Goal: Find specific page/section: Find specific page/section

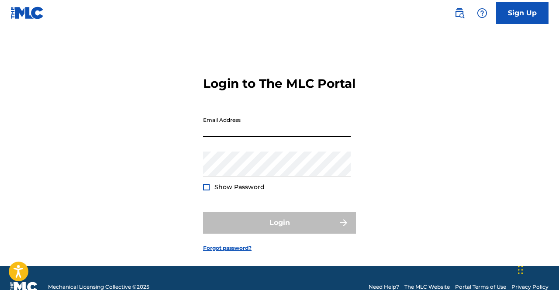
click at [293, 137] on input "Email Address" at bounding box center [277, 124] width 148 height 25
type input "[EMAIL_ADDRESS][DOMAIN_NAME]"
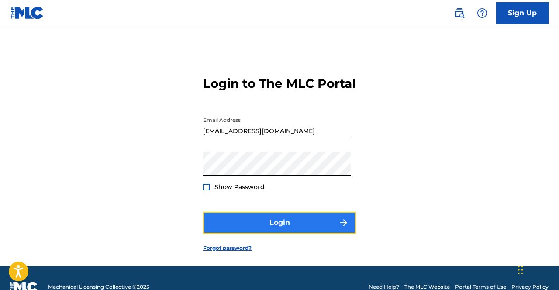
click at [295, 233] on button "Login" at bounding box center [279, 223] width 153 height 22
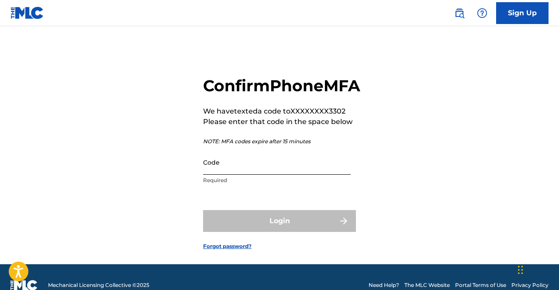
click at [235, 175] on input "Code" at bounding box center [277, 162] width 148 height 25
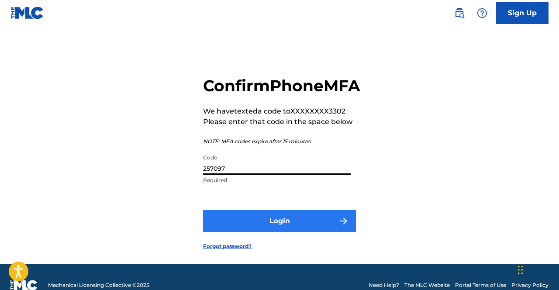
type input "257097"
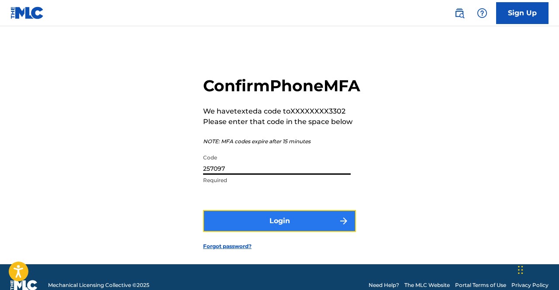
click at [273, 232] on button "Login" at bounding box center [279, 221] width 153 height 22
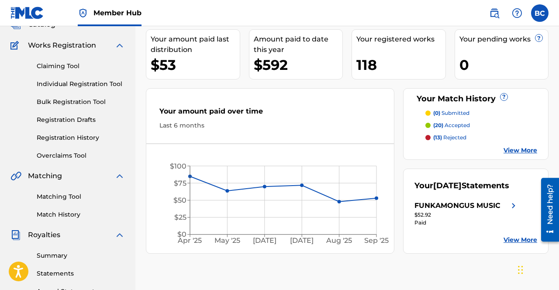
scroll to position [70, 0]
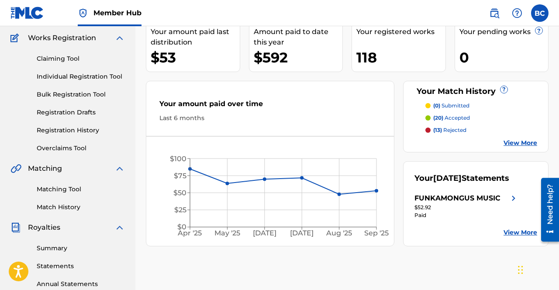
click at [508, 144] on link "View More" at bounding box center [520, 142] width 34 height 9
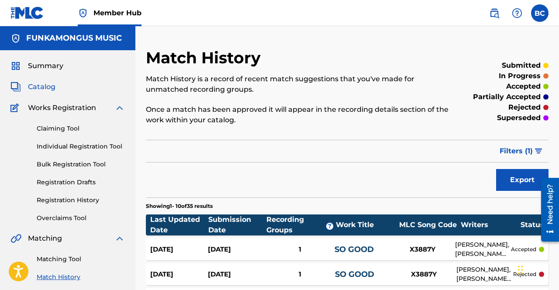
click at [39, 87] on span "Catalog" at bounding box center [41, 87] width 27 height 10
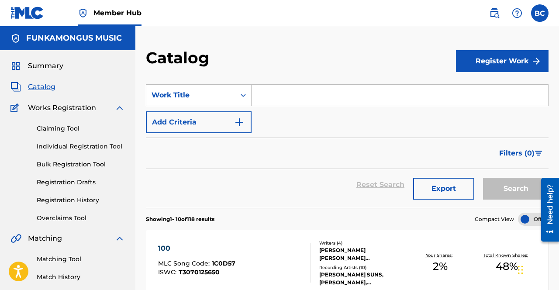
click at [263, 97] on input "Search Form" at bounding box center [399, 95] width 296 height 21
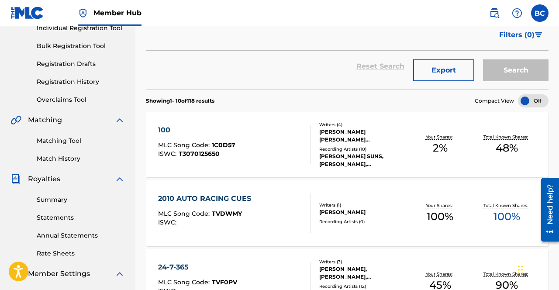
scroll to position [118, 0]
click at [469, 153] on div "Your Shares: 2 %" at bounding box center [439, 145] width 67 height 27
